Goal: Task Accomplishment & Management: Manage account settings

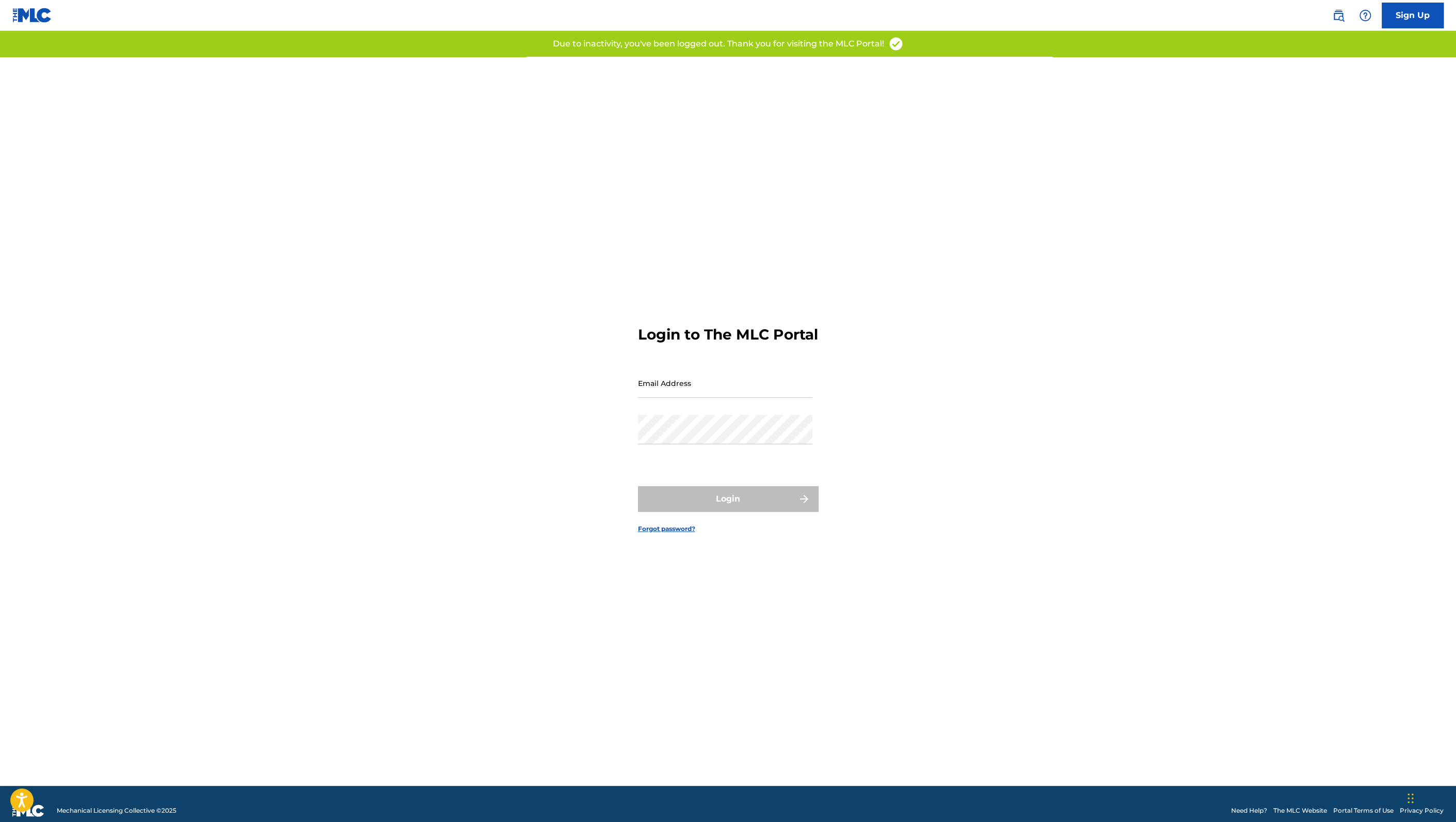
click at [726, 398] on input "Email Address" at bounding box center [725, 383] width 174 height 29
type input "[PERSON_NAME][EMAIL_ADDRESS][PERSON_NAME][DOMAIN_NAME]"
click at [735, 508] on button "Login" at bounding box center [728, 499] width 180 height 26
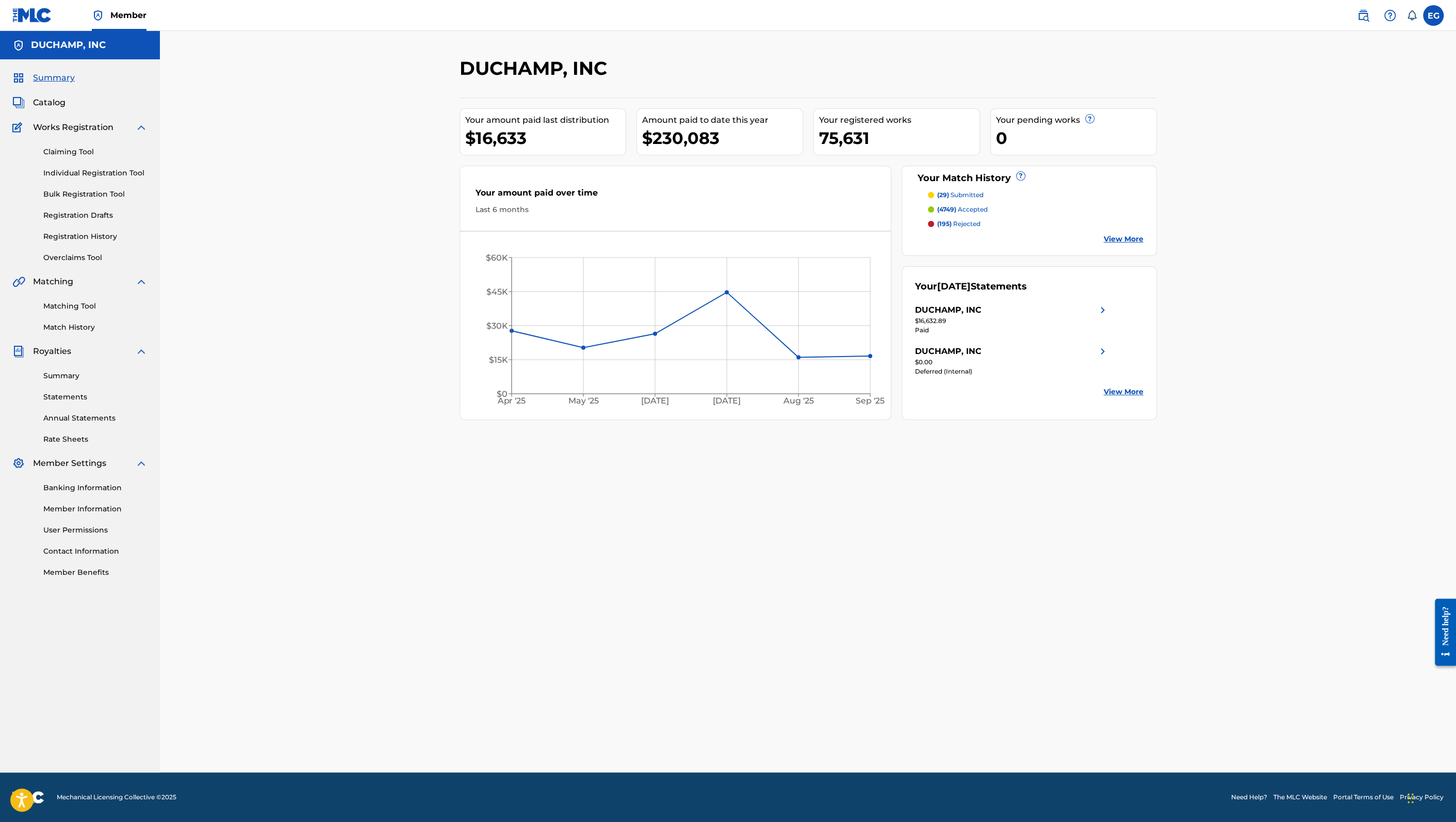
click at [66, 331] on link "Match History" at bounding box center [96, 327] width 104 height 11
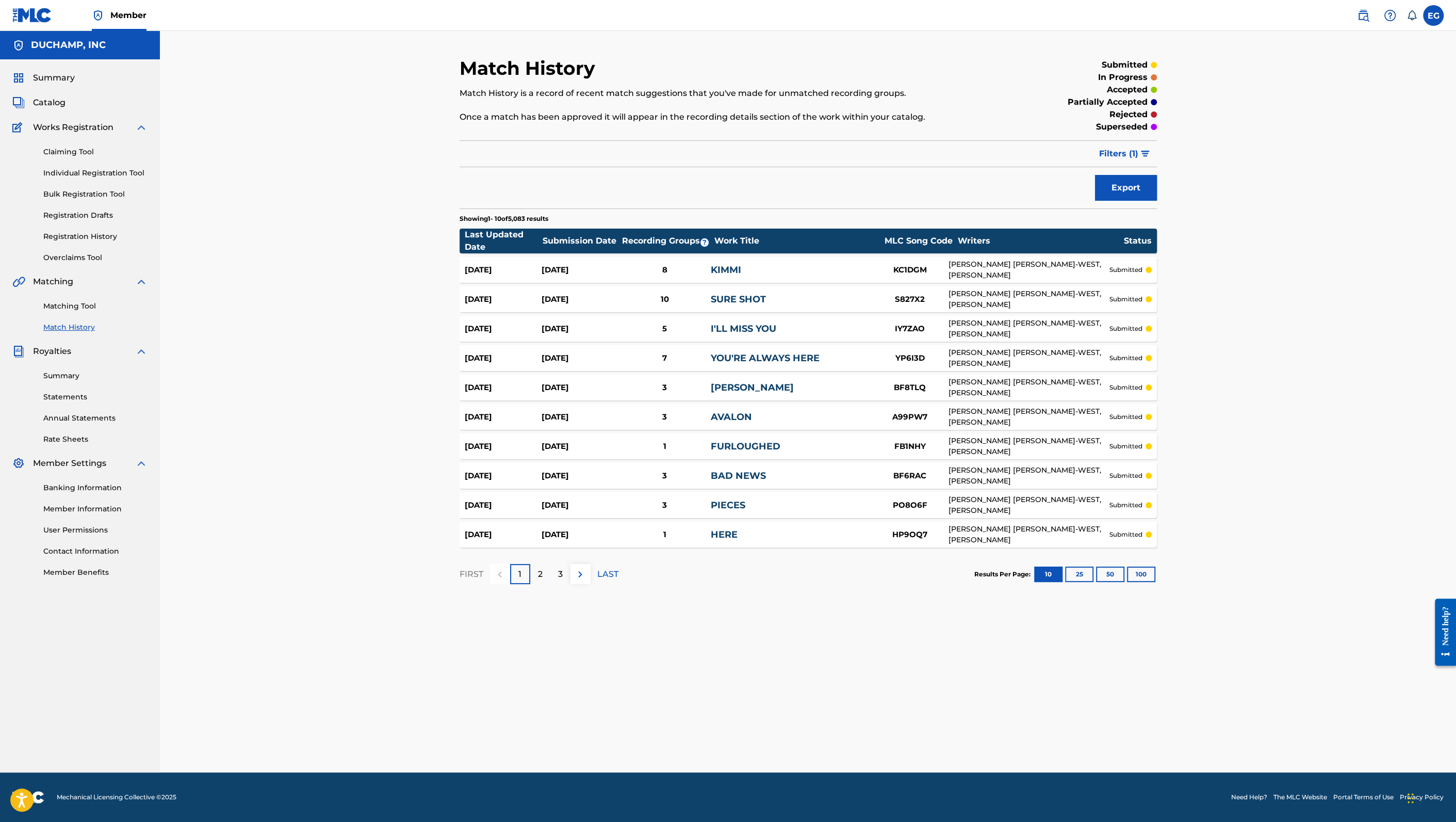
click at [1142, 576] on button "100" at bounding box center [1141, 574] width 28 height 15
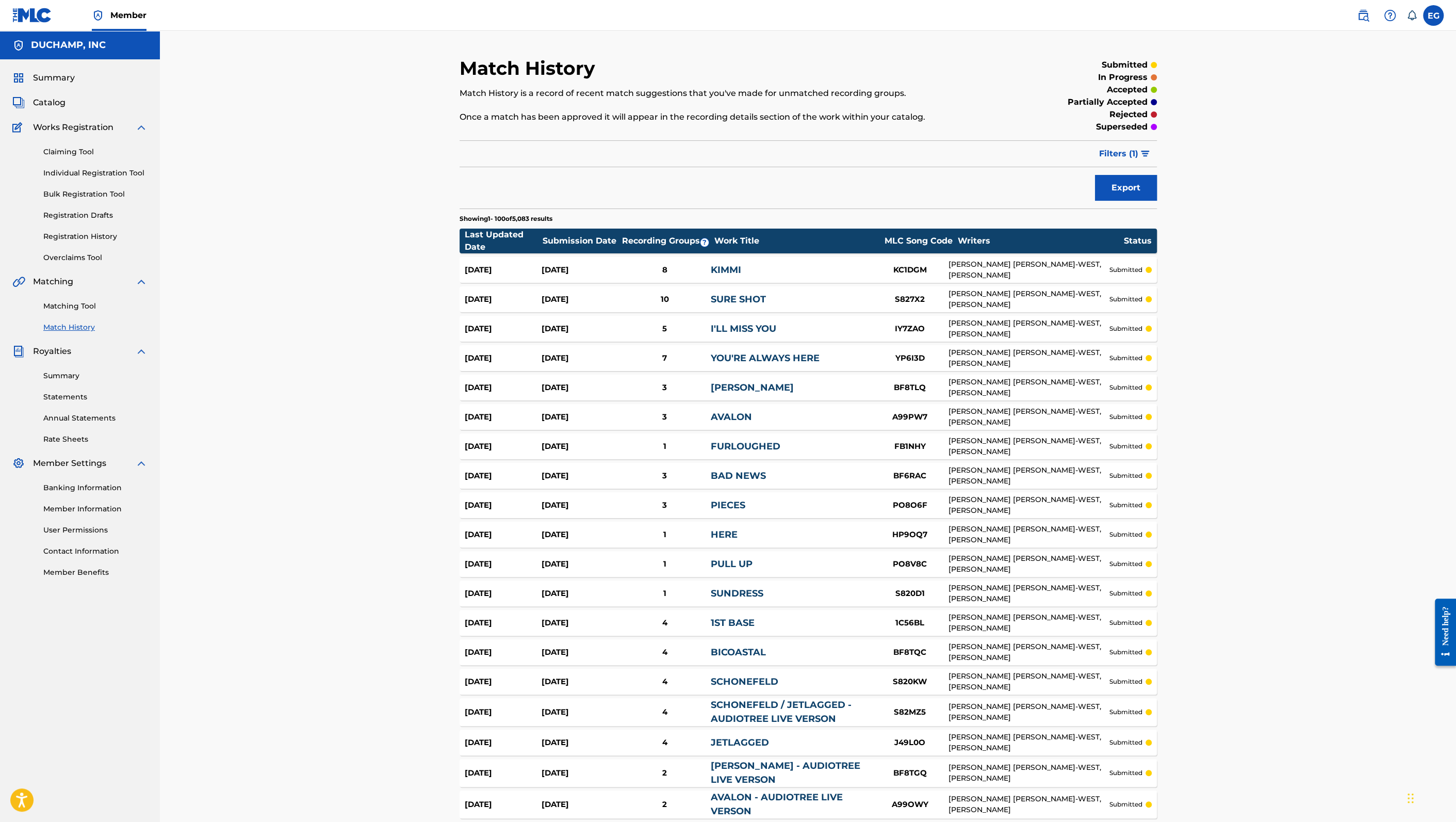
click at [1122, 150] on span "Filters ( 1 )" at bounding box center [1118, 154] width 39 height 13
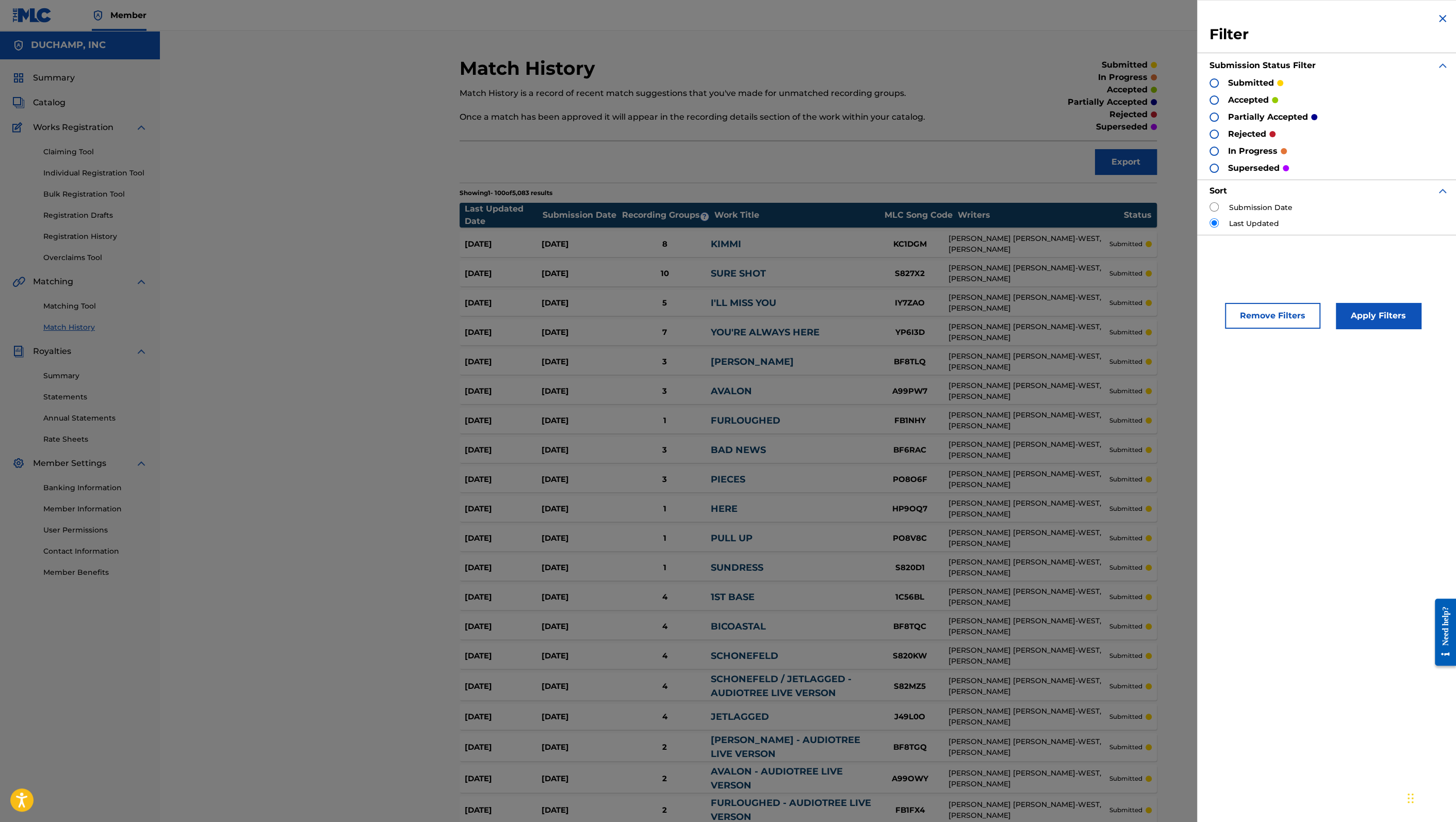
click at [1215, 81] on div at bounding box center [1214, 83] width 9 height 9
click at [1382, 309] on button "Apply Filters" at bounding box center [1378, 316] width 85 height 26
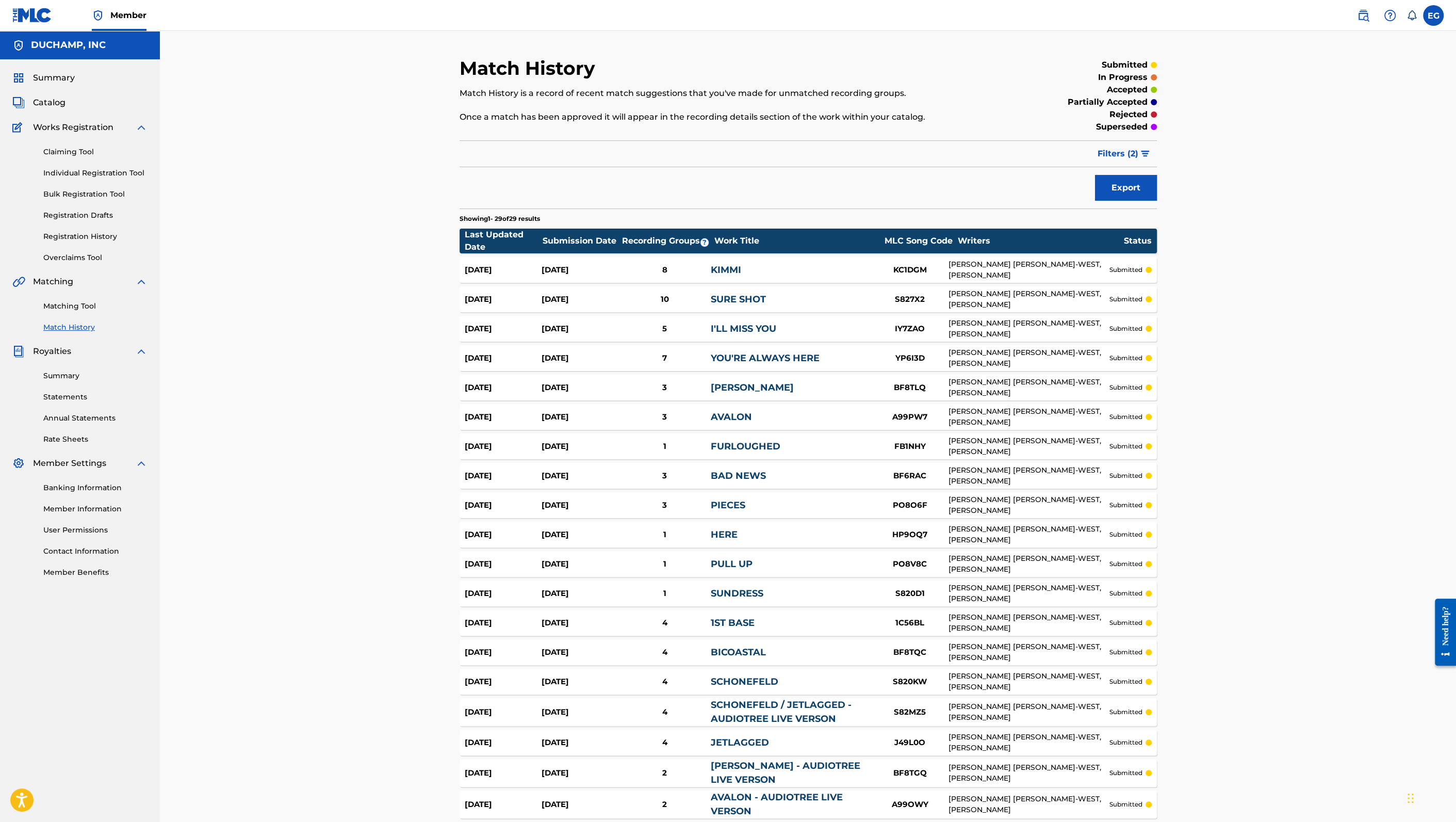
click at [1130, 155] on span "Filters ( 2 )" at bounding box center [1118, 154] width 41 height 13
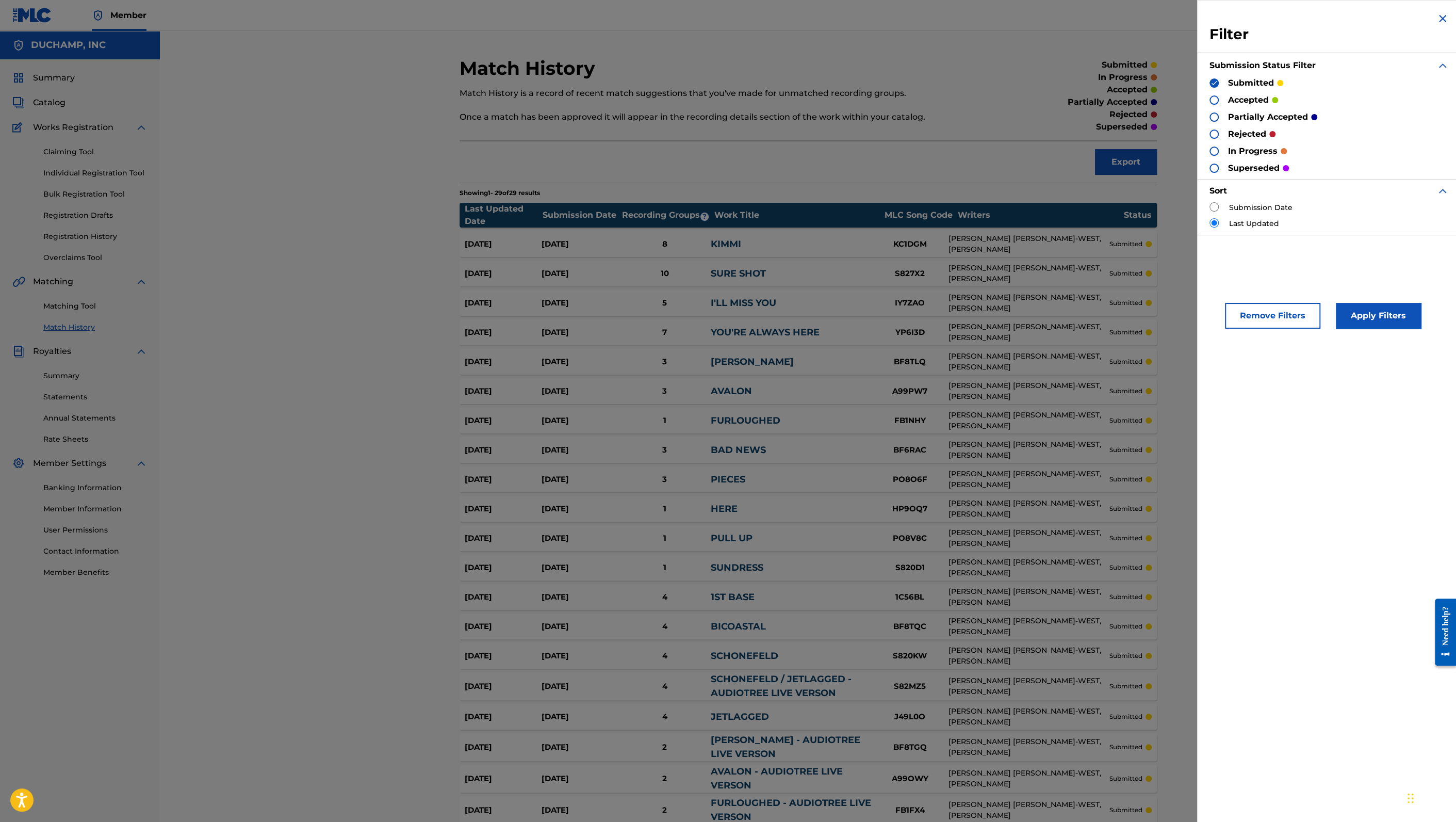
click at [1211, 134] on div at bounding box center [1214, 134] width 9 height 9
click at [1213, 84] on img at bounding box center [1214, 83] width 7 height 7
click at [1374, 312] on button "Apply Filters" at bounding box center [1378, 316] width 85 height 26
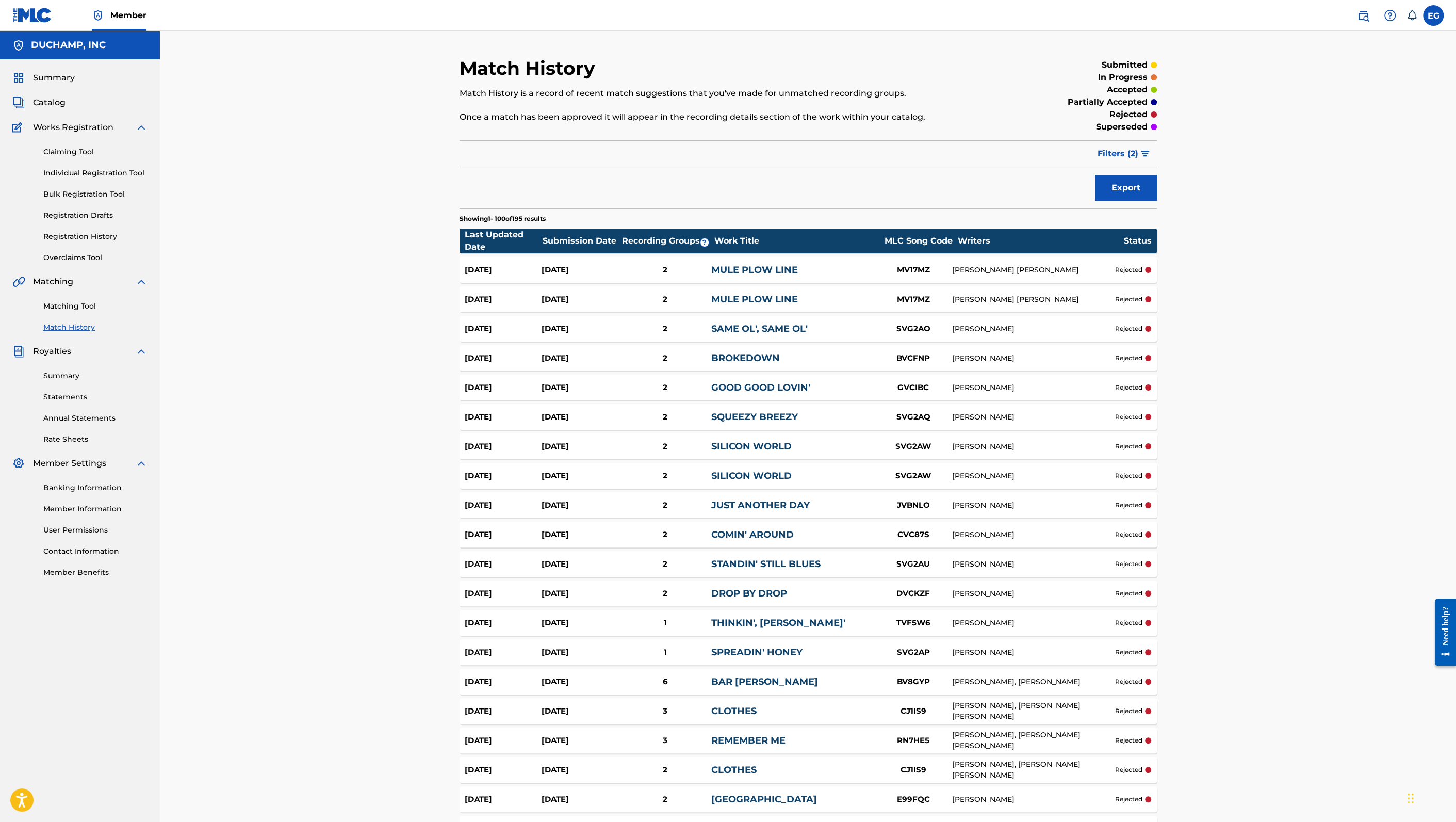
click at [1129, 156] on span "Filters ( 2 )" at bounding box center [1118, 154] width 41 height 13
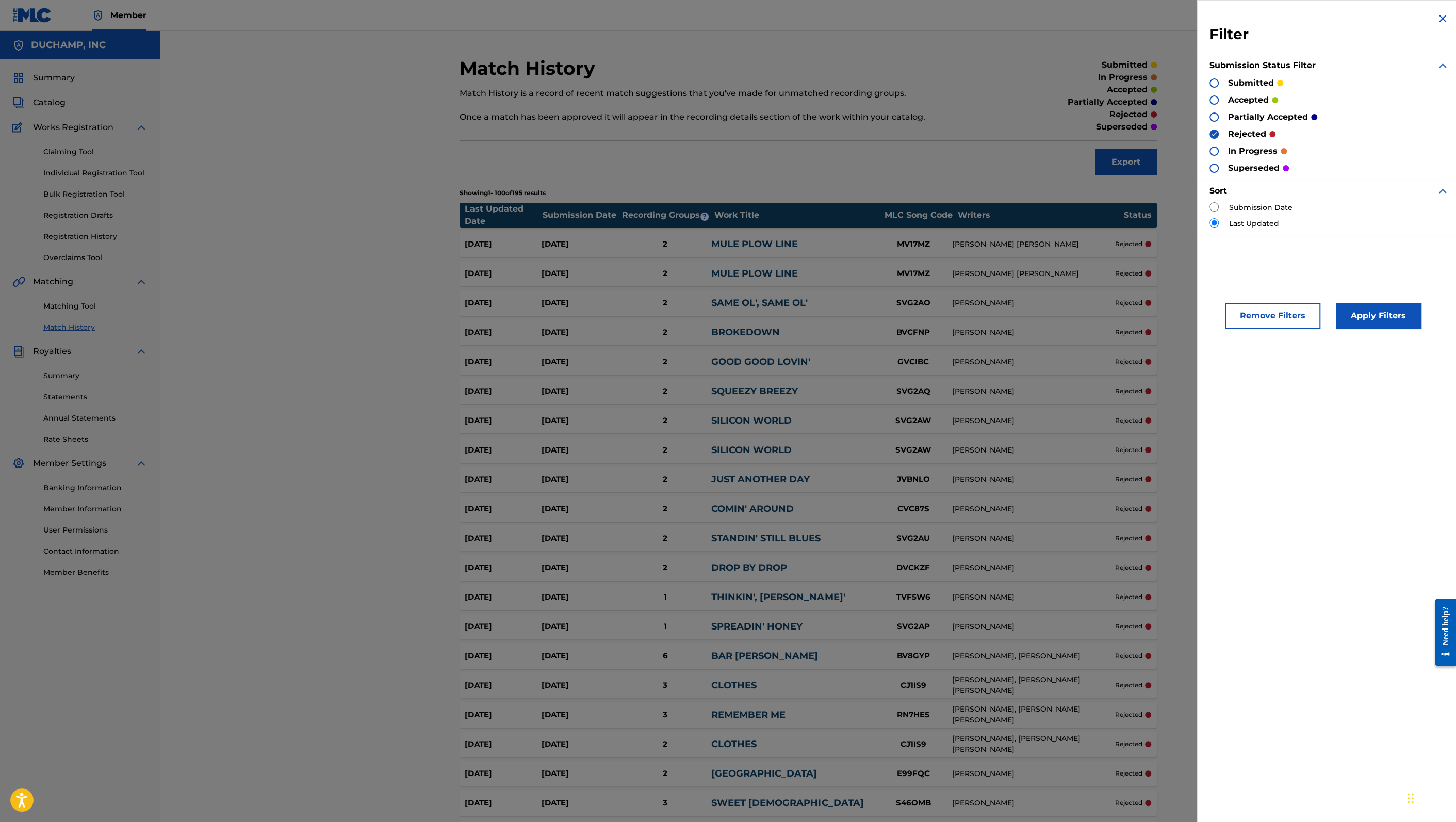
click at [1213, 82] on div at bounding box center [1214, 83] width 9 height 9
drag, startPoint x: 1213, startPoint y: 132, endPoint x: 1211, endPoint y: 114, distance: 18.1
click at [1213, 133] on img at bounding box center [1214, 134] width 7 height 7
click at [1213, 84] on img at bounding box center [1214, 83] width 7 height 7
click at [1374, 320] on button "Apply Filters" at bounding box center [1378, 316] width 85 height 26
